Goal: Obtain resource: Download file/media

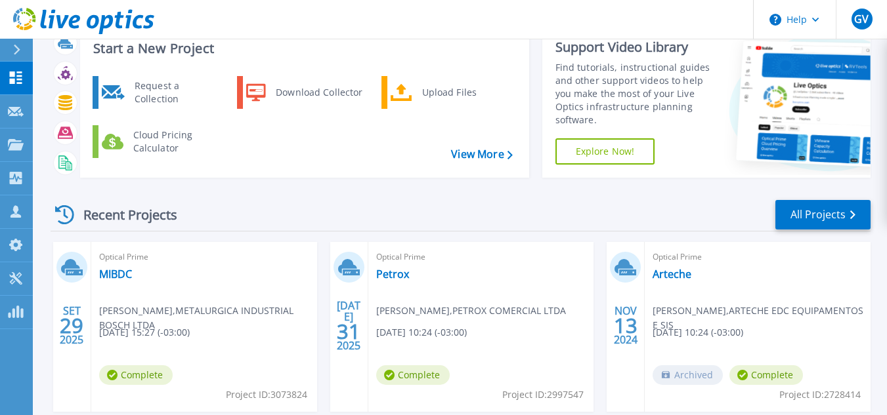
scroll to position [66, 0]
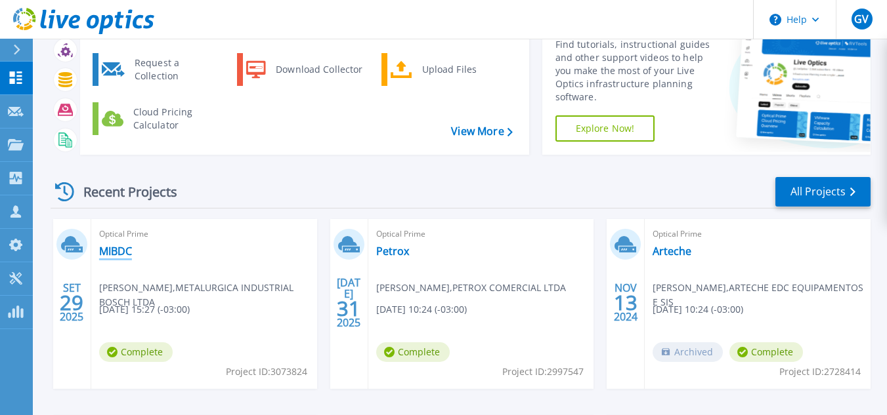
click at [119, 253] on link "MIBDC" at bounding box center [115, 251] width 33 height 13
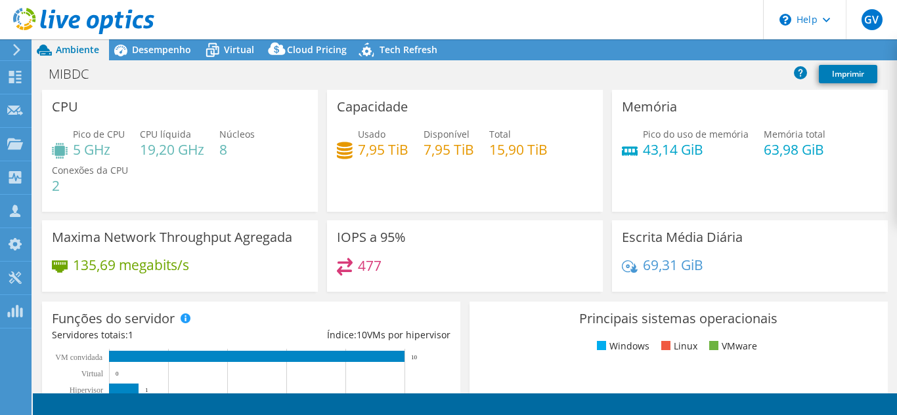
select select "USD"
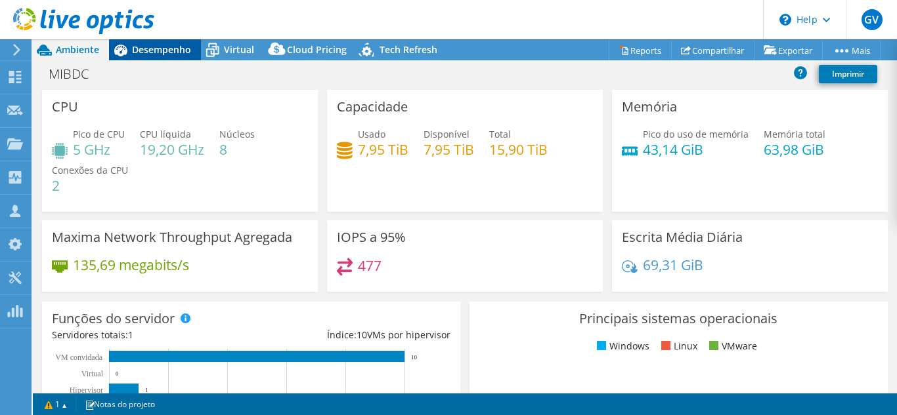
click at [154, 54] on span "Desempenho" at bounding box center [161, 49] width 59 height 12
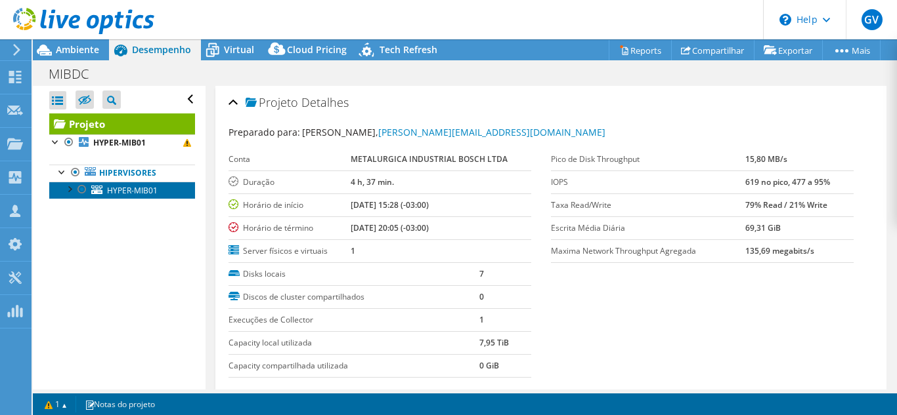
click at [128, 186] on span "HYPER-MIB01" at bounding box center [132, 190] width 51 height 11
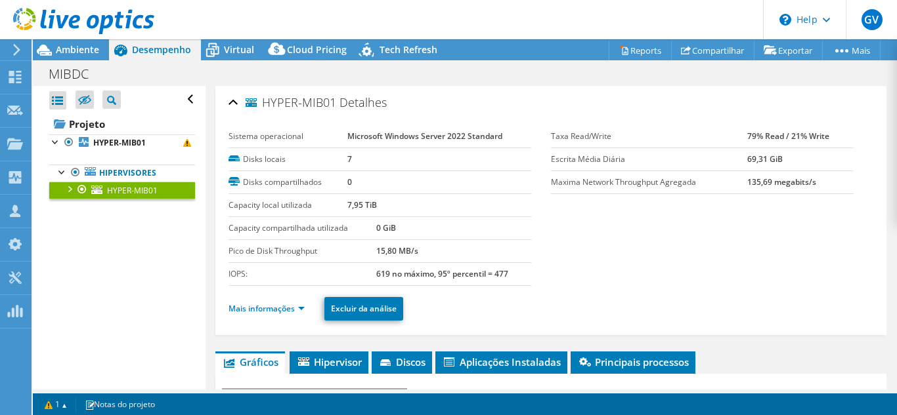
click at [70, 194] on div at bounding box center [68, 188] width 13 height 13
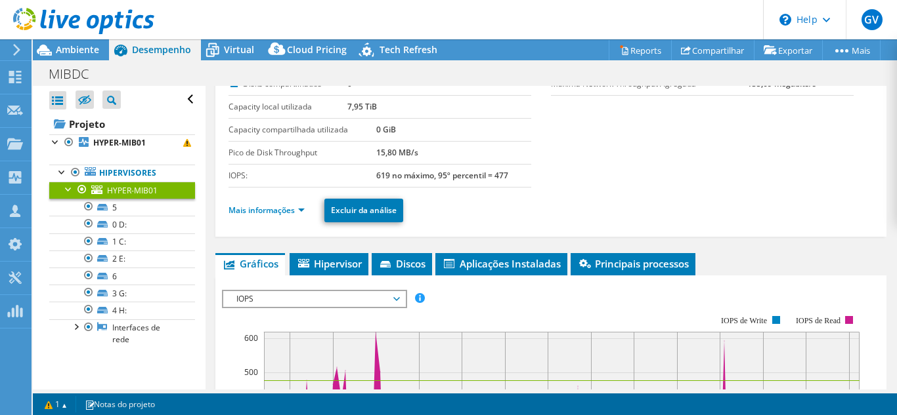
scroll to position [66, 0]
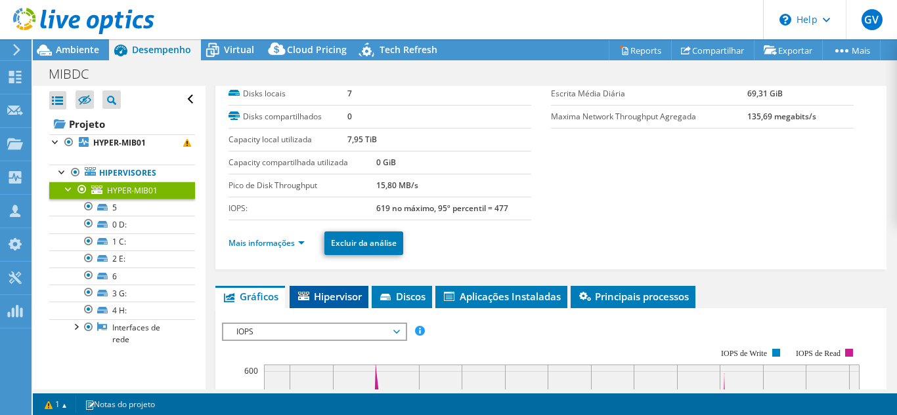
click at [343, 292] on span "Hipervisor" at bounding box center [329, 296] width 66 height 13
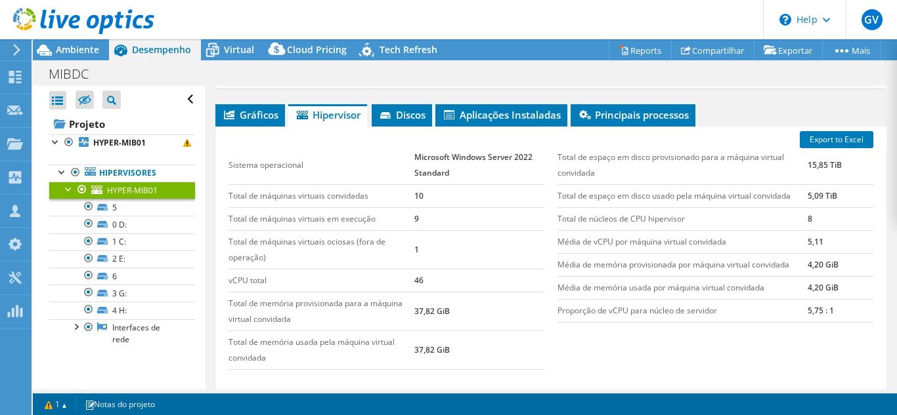
scroll to position [263, 0]
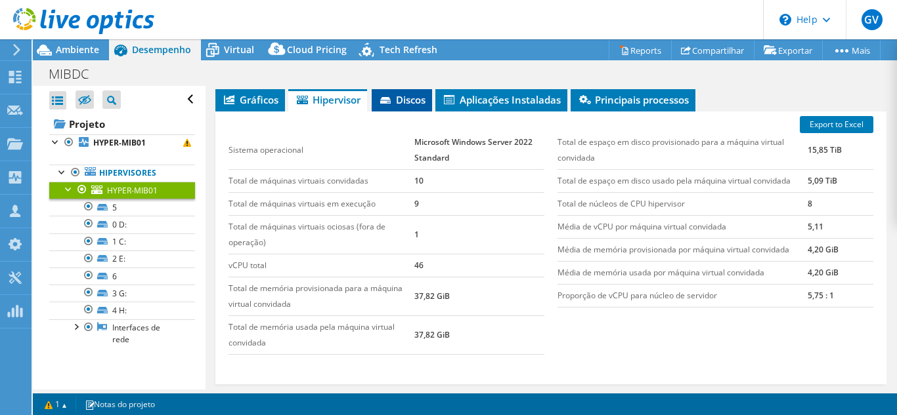
click at [400, 96] on span "Discos" at bounding box center [401, 99] width 47 height 13
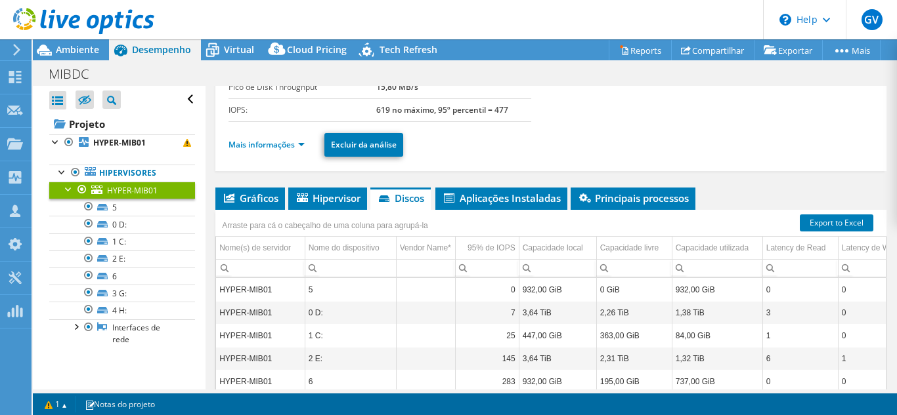
scroll to position [0, 0]
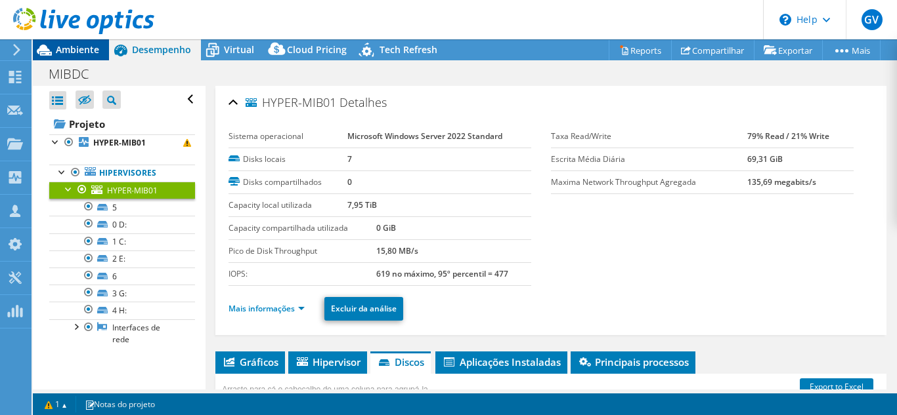
click at [89, 44] on span "Ambiente" at bounding box center [77, 49] width 43 height 12
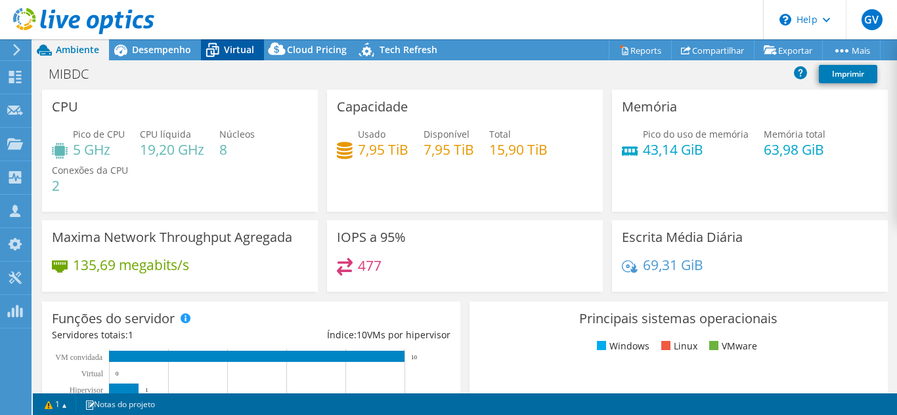
click at [221, 51] on icon at bounding box center [212, 50] width 23 height 23
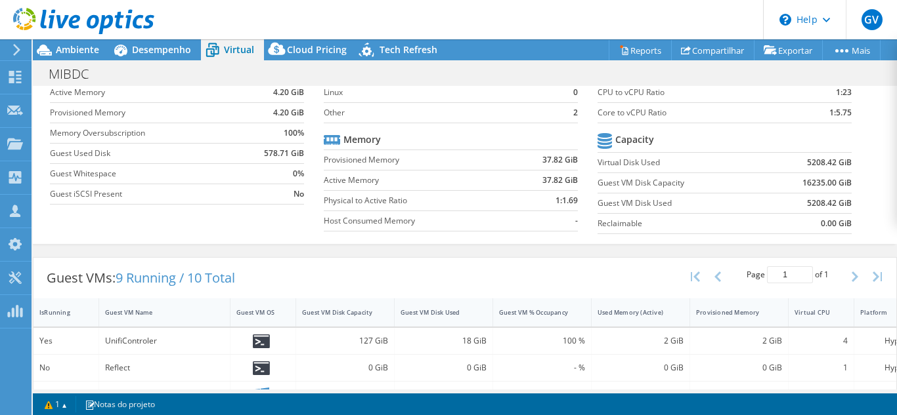
scroll to position [62, 0]
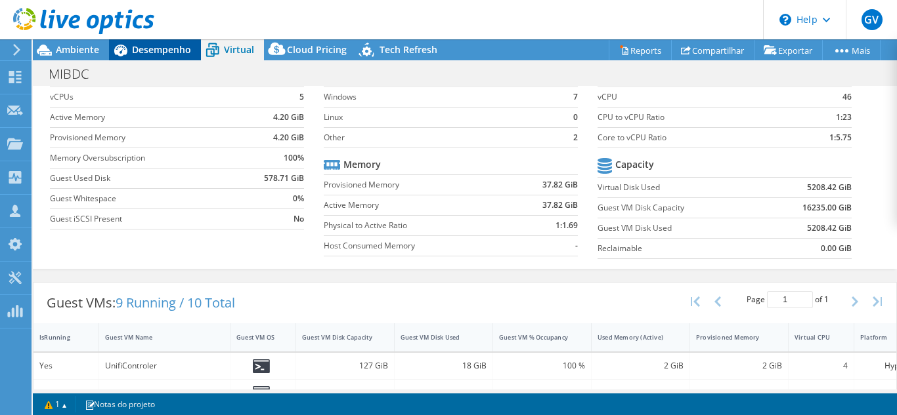
click at [165, 48] on span "Desempenho" at bounding box center [161, 49] width 59 height 12
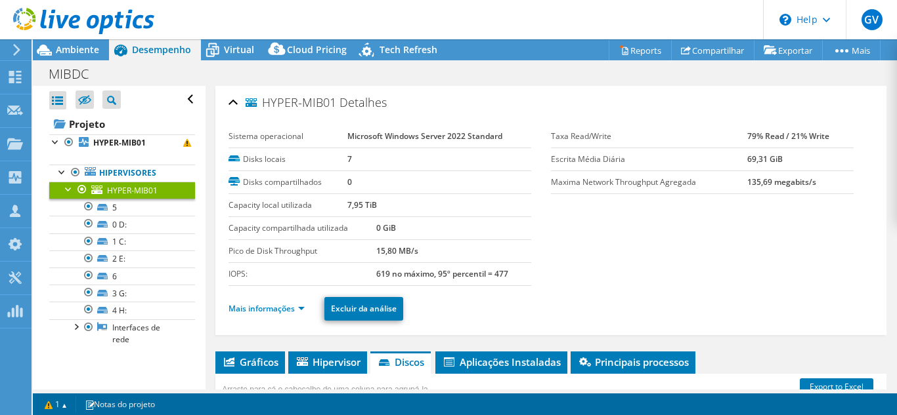
scroll to position [0, 0]
click at [165, 50] on span "Desempenho" at bounding box center [161, 49] width 59 height 12
click at [276, 312] on link "Mais informações" at bounding box center [266, 308] width 76 height 11
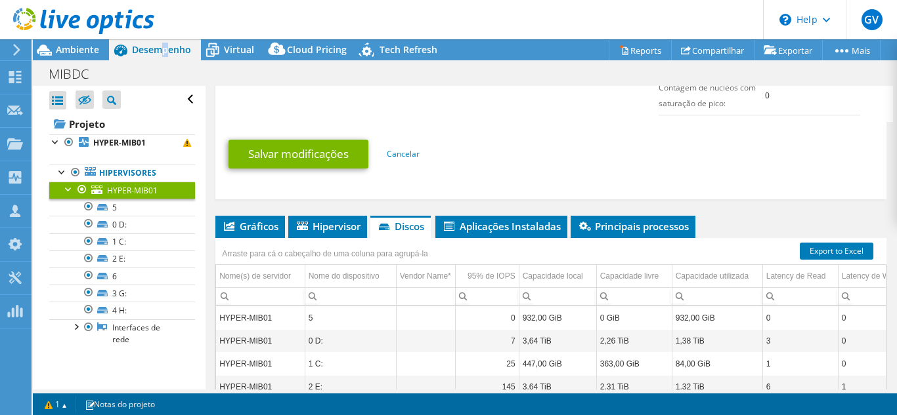
scroll to position [853, 0]
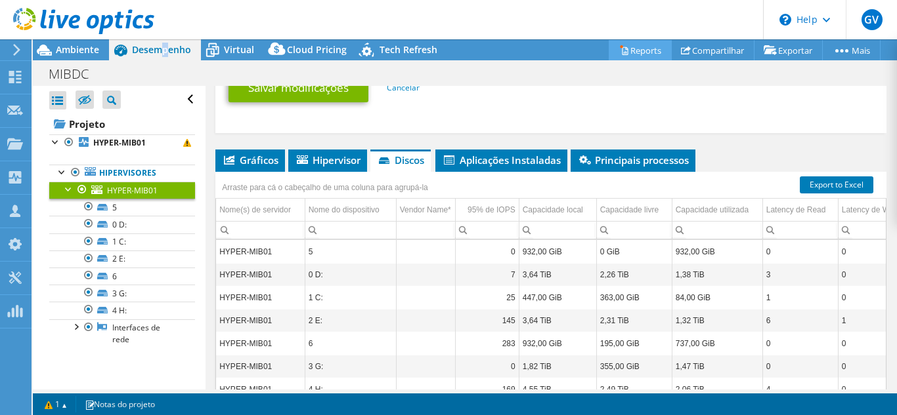
click at [623, 47] on link "Reports" at bounding box center [639, 50] width 63 height 20
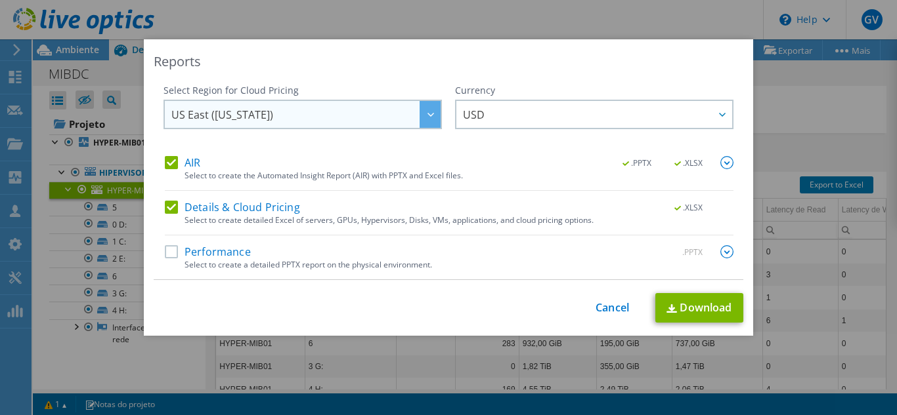
click at [423, 117] on div at bounding box center [429, 114] width 21 height 27
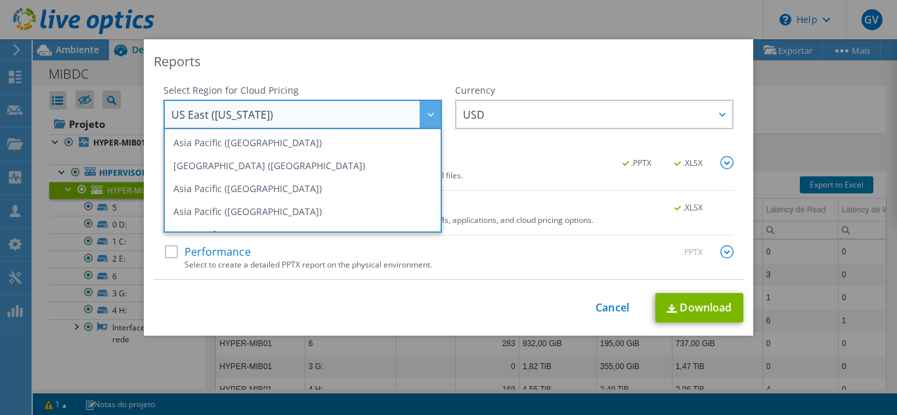
click at [426, 117] on div at bounding box center [429, 114] width 21 height 27
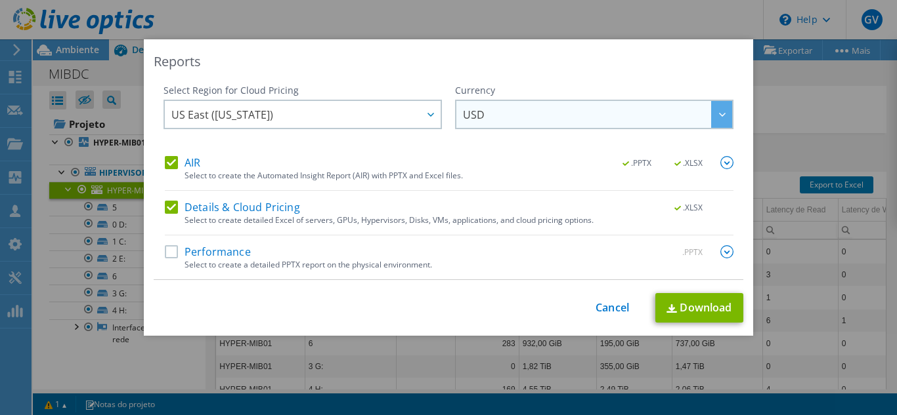
click at [524, 117] on span "USD" at bounding box center [597, 114] width 269 height 27
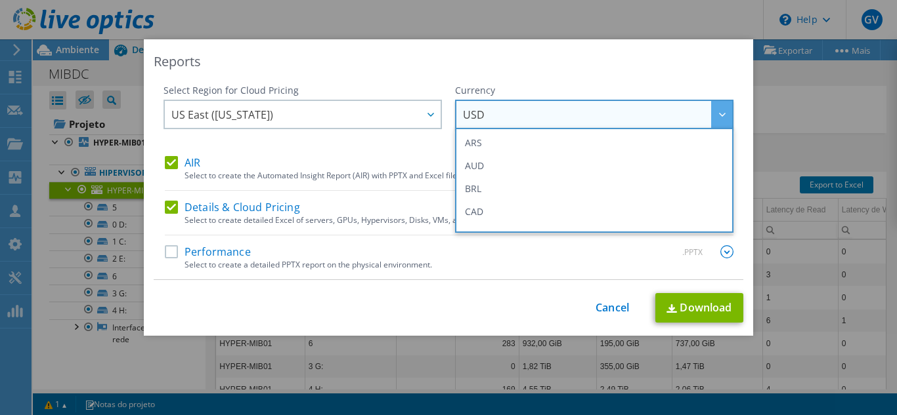
click at [524, 117] on span "USD" at bounding box center [597, 114] width 269 height 27
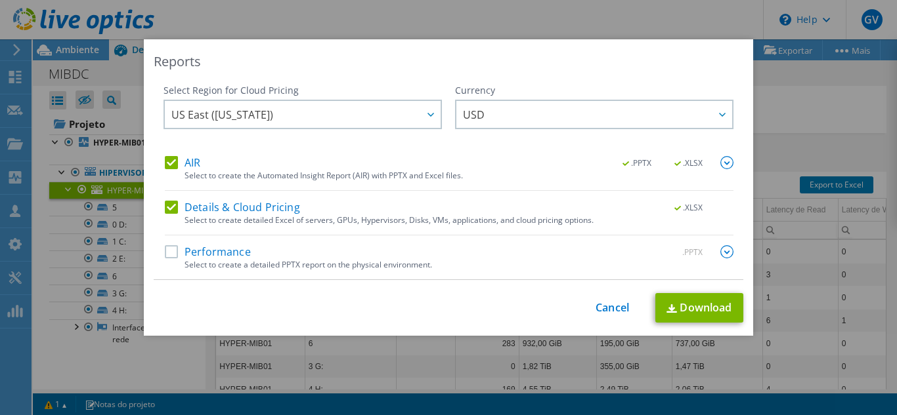
click at [165, 253] on label "Performance" at bounding box center [208, 251] width 86 height 13
click at [0, 0] on input "Performance" at bounding box center [0, 0] width 0 height 0
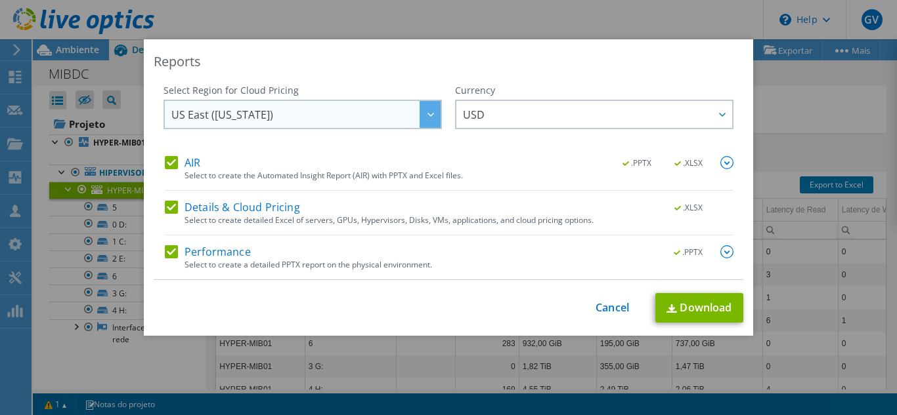
click at [403, 110] on span "US East (Virginia)" at bounding box center [305, 114] width 269 height 27
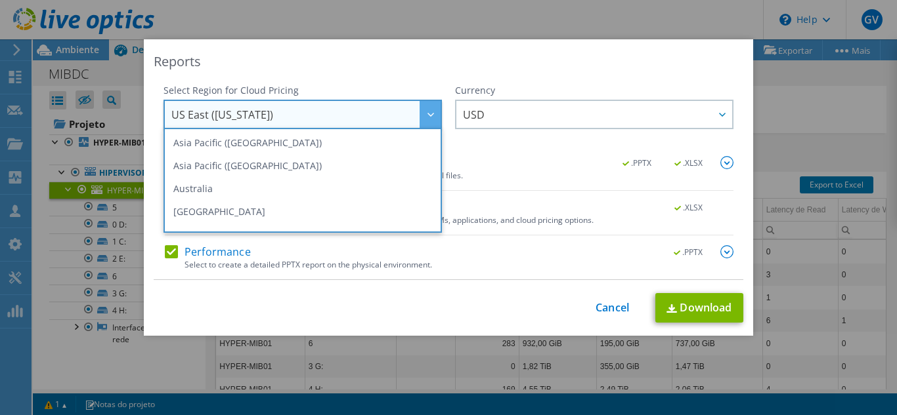
scroll to position [177, 0]
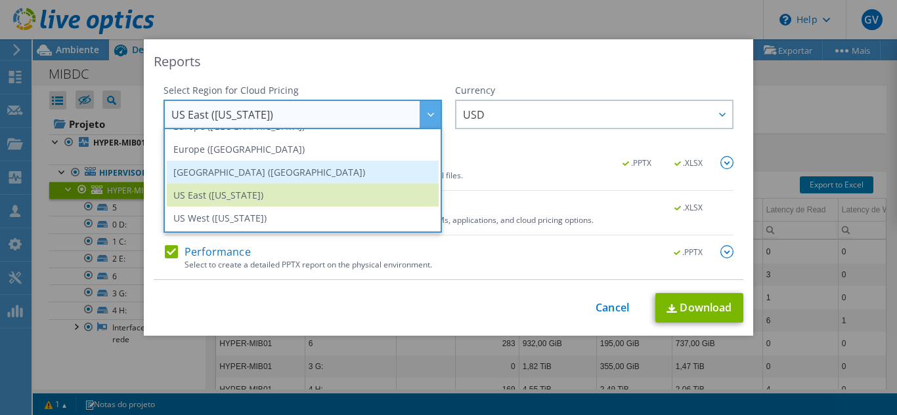
click at [286, 174] on li "South America (Sao Paulo)" at bounding box center [303, 172] width 272 height 23
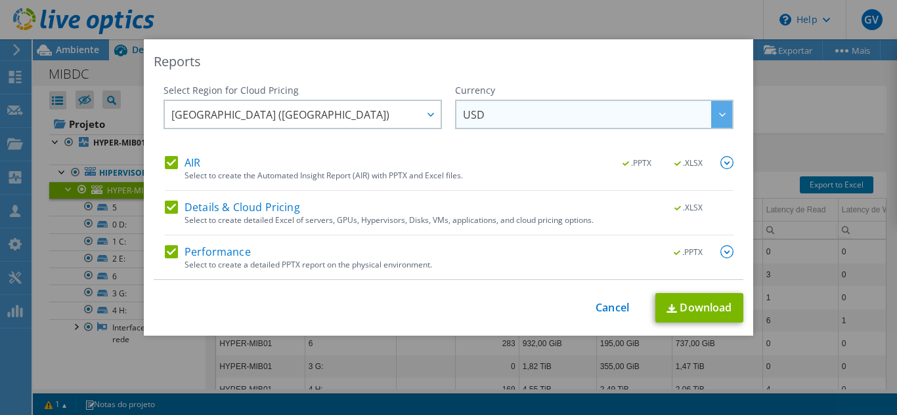
click at [721, 120] on div at bounding box center [721, 114] width 21 height 27
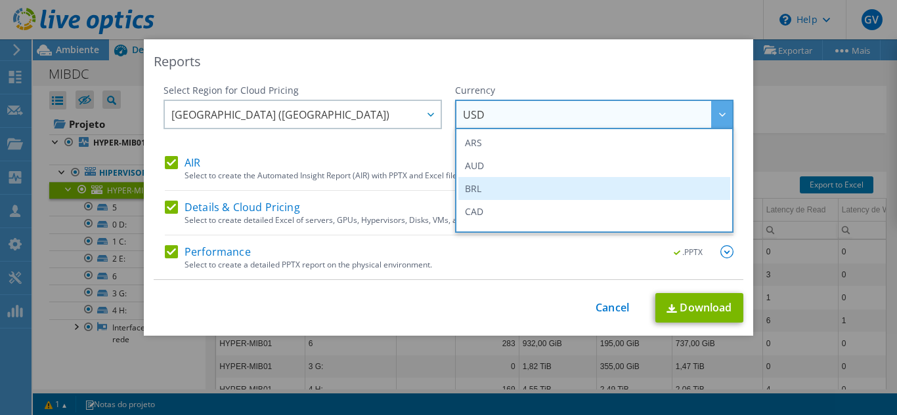
click at [582, 181] on li "BRL" at bounding box center [594, 188] width 272 height 23
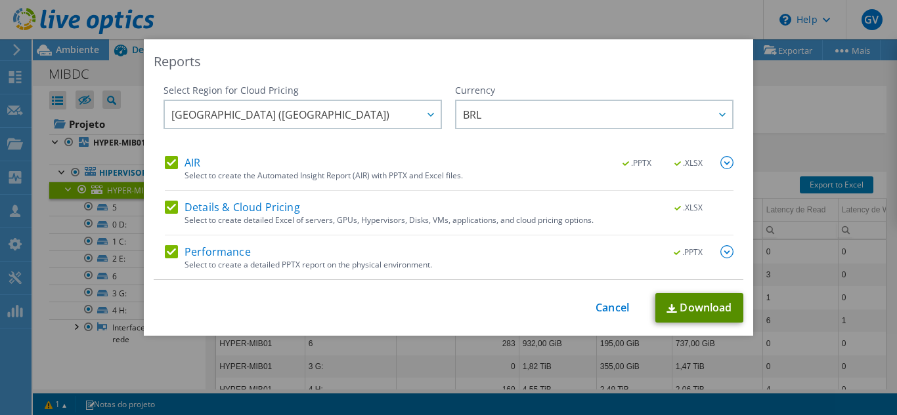
click at [687, 316] on link "Download" at bounding box center [699, 308] width 88 height 30
